Goal: Task Accomplishment & Management: Complete application form

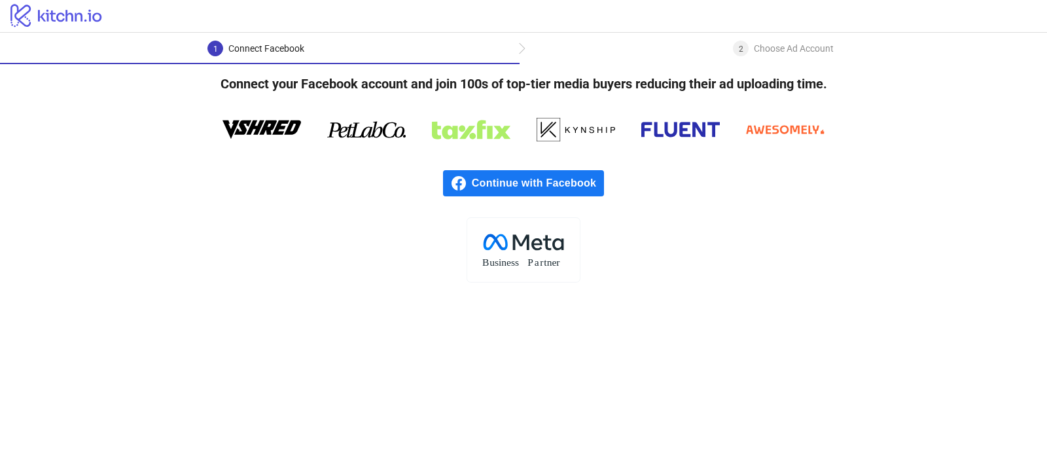
click at [828, 160] on div "Continue with Facebook" at bounding box center [523, 183] width 1047 height 68
click at [258, 128] on icon at bounding box center [261, 129] width 79 height 18
click at [345, 128] on icon at bounding box center [366, 129] width 79 height 39
click at [535, 247] on rect at bounding box center [522, 249] width 113 height 65
click at [507, 259] on tspan "usiness" at bounding box center [503, 261] width 29 height 11
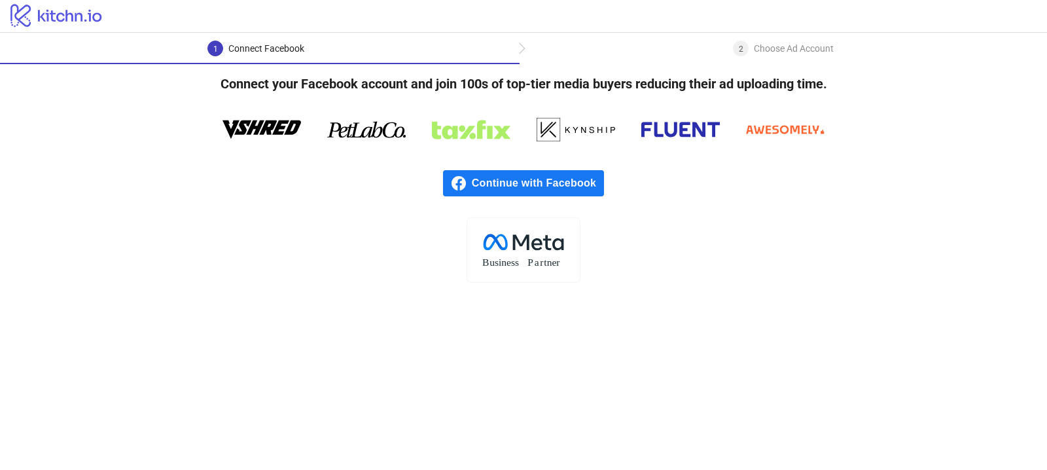
click at [532, 262] on tspan "P" at bounding box center [530, 261] width 6 height 11
click at [813, 41] on div "Choose Ad Account" at bounding box center [794, 49] width 80 height 16
click at [792, 63] on div "2 Choose Ad Account" at bounding box center [783, 53] width 101 height 24
click at [799, 47] on div "Choose Ad Account" at bounding box center [794, 49] width 80 height 16
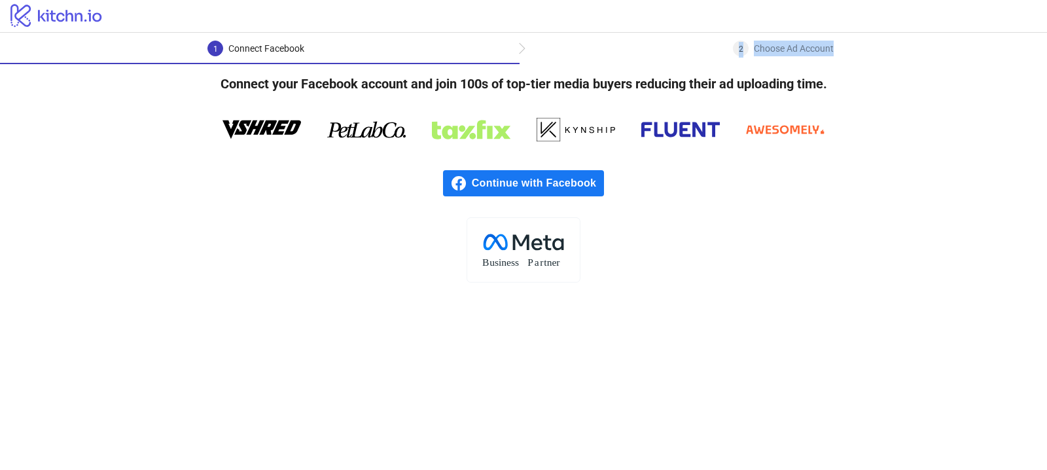
click at [799, 47] on div "Choose Ad Account" at bounding box center [794, 49] width 80 height 16
click at [754, 46] on div "Choose Ad Account" at bounding box center [794, 49] width 80 height 16
click at [487, 50] on div "1 Connect Facebook" at bounding box center [259, 53] width 519 height 24
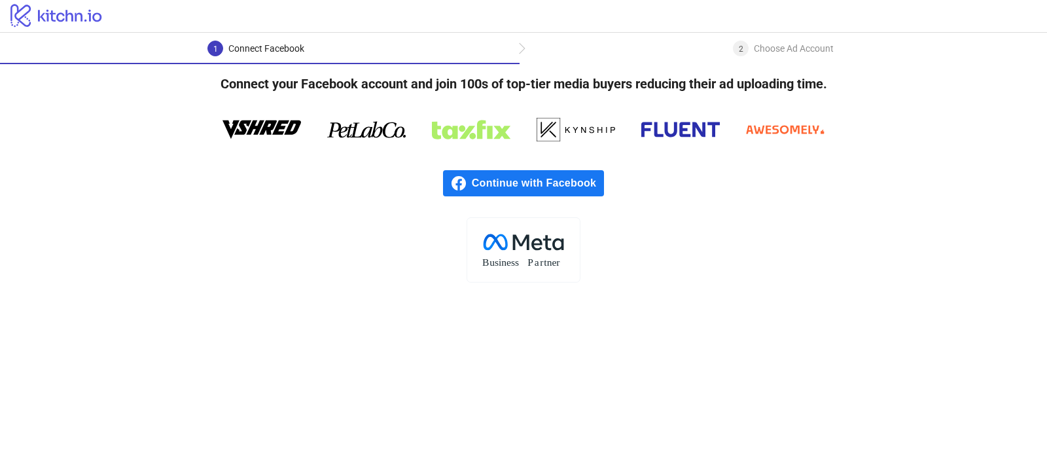
click at [519, 49] on div "1 Connect Facebook" at bounding box center [259, 53] width 519 height 24
click at [519, 46] on div "1 Connect Facebook" at bounding box center [259, 53] width 519 height 24
click at [530, 181] on span "Continue with Facebook" at bounding box center [538, 183] width 132 height 26
